Goal: Transaction & Acquisition: Purchase product/service

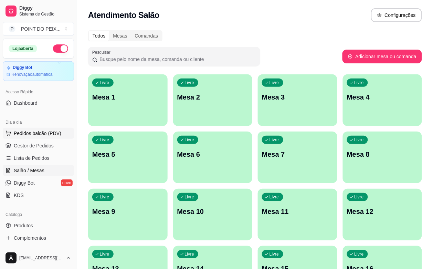
click at [29, 131] on span "Pedidos balcão (PDV)" at bounding box center [38, 133] width 48 height 7
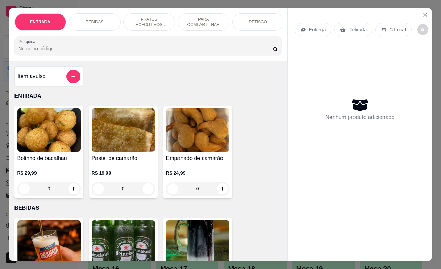
click at [351, 27] on p "Retirada" at bounding box center [357, 29] width 18 height 7
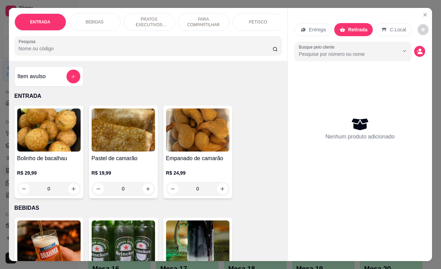
click at [252, 19] on p "PETISCO" at bounding box center [258, 22] width 18 height 6
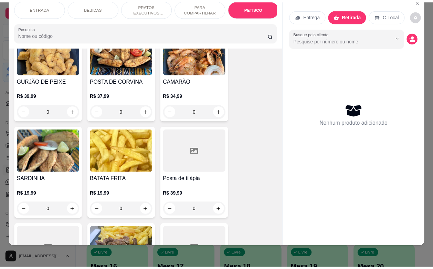
scroll to position [1650, 0]
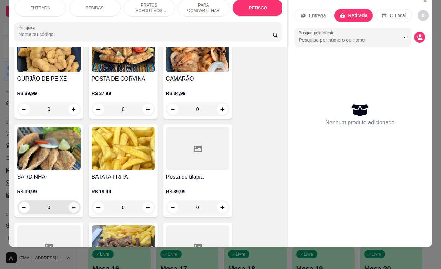
click at [71, 205] on icon "increase-product-quantity" at bounding box center [73, 207] width 5 height 5
type input "1"
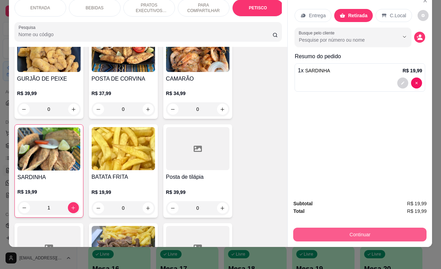
click at [340, 228] on button "Continuar" at bounding box center [359, 235] width 133 height 14
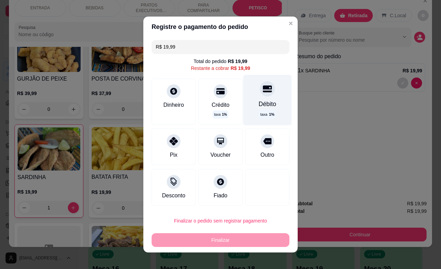
click at [259, 105] on div "Débito" at bounding box center [268, 104] width 18 height 9
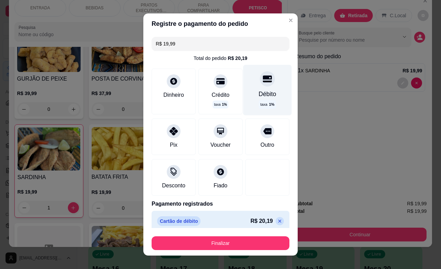
type input "R$ 0,00"
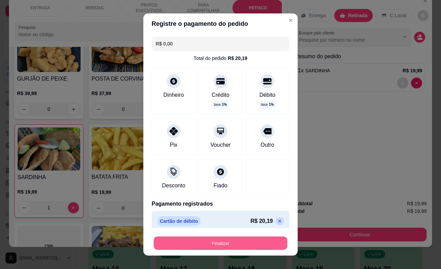
click at [233, 240] on button "Finalizar" at bounding box center [221, 243] width 134 height 13
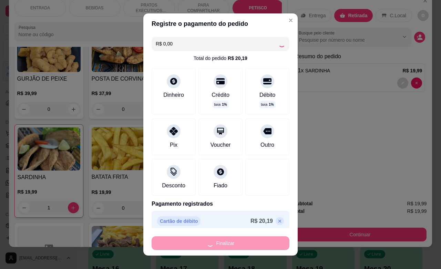
type input "0"
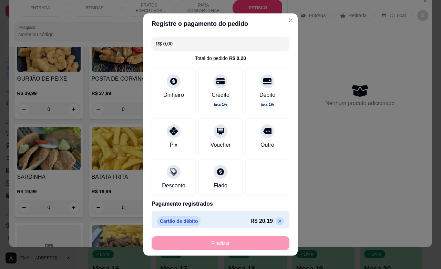
type input "-R$ 19,99"
